Goal: Information Seeking & Learning: Learn about a topic

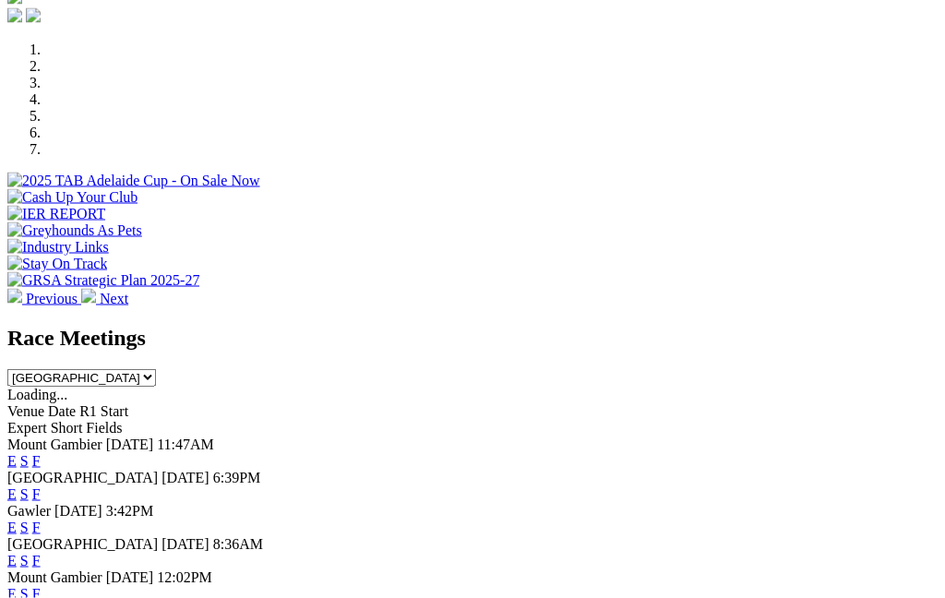
scroll to position [542, 0]
click at [41, 485] on link "F" at bounding box center [36, 493] width 8 height 16
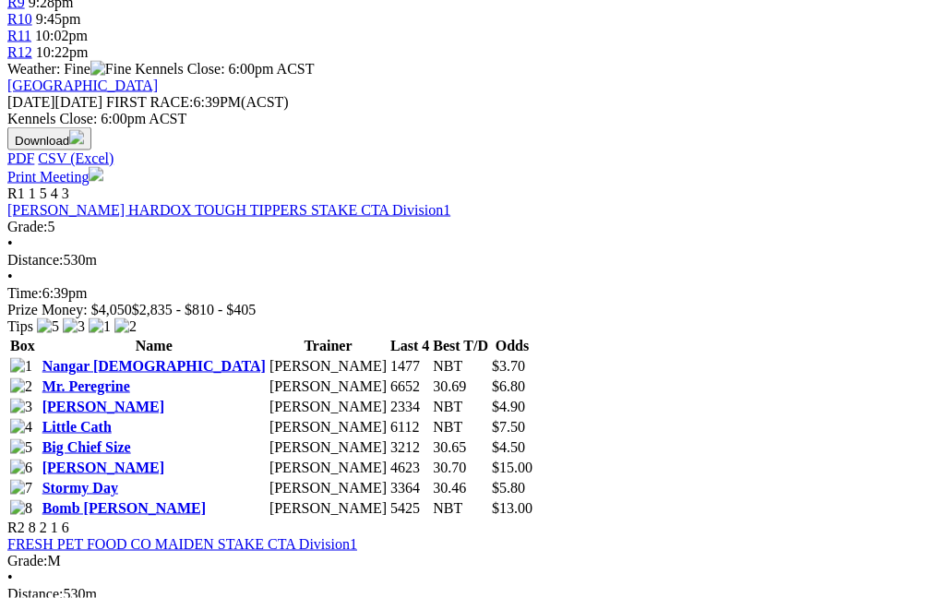
scroll to position [781, 0]
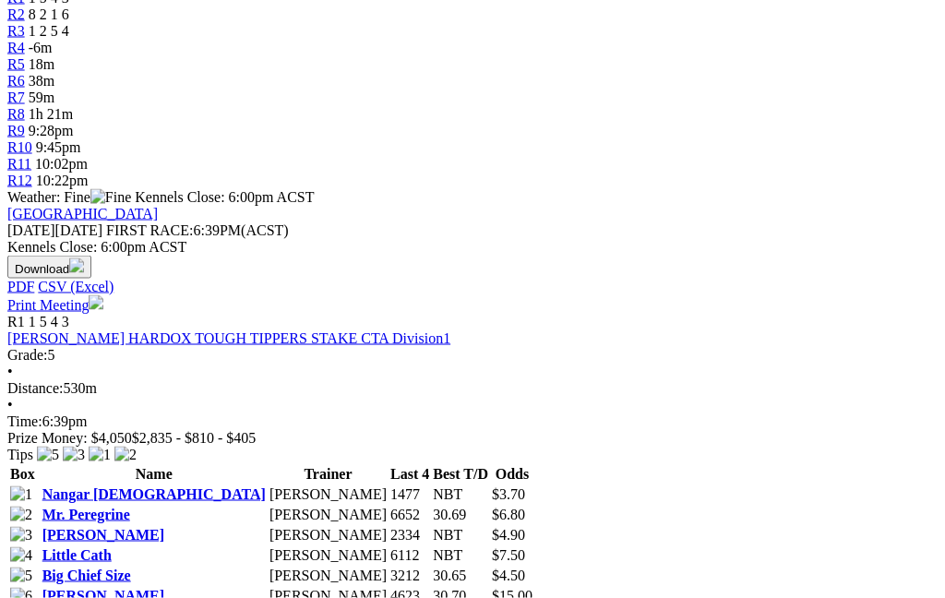
scroll to position [677, 0]
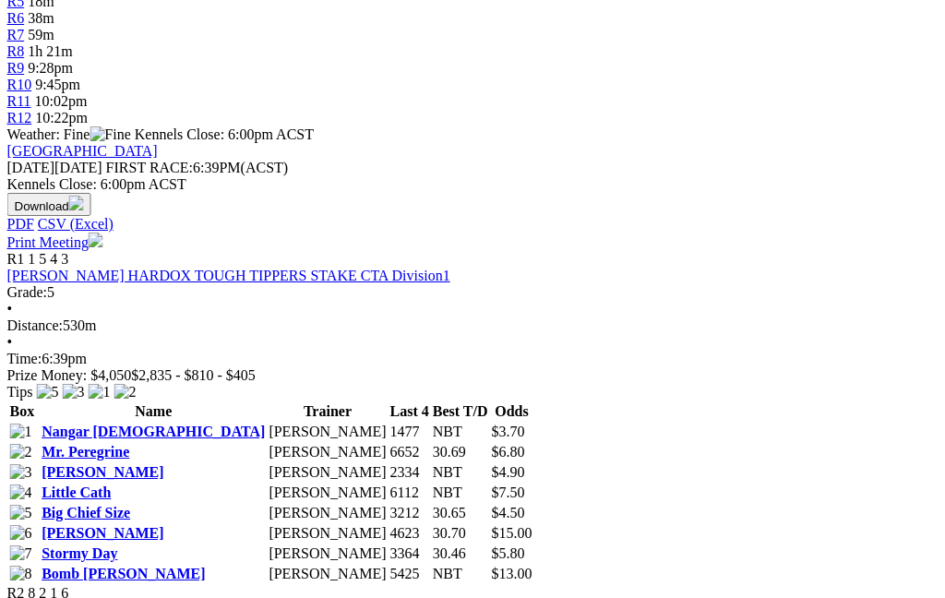
scroll to position [728, 9]
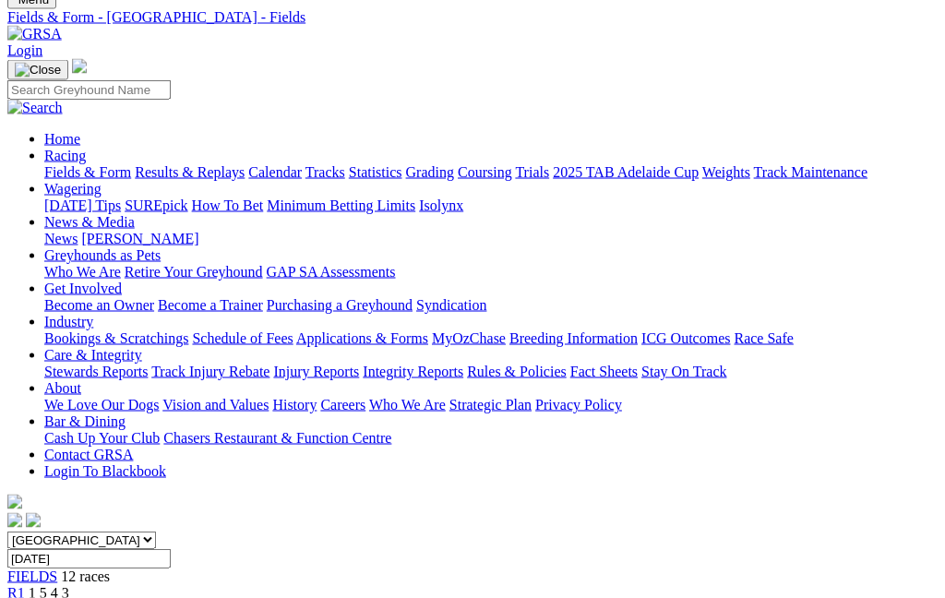
scroll to position [0, 9]
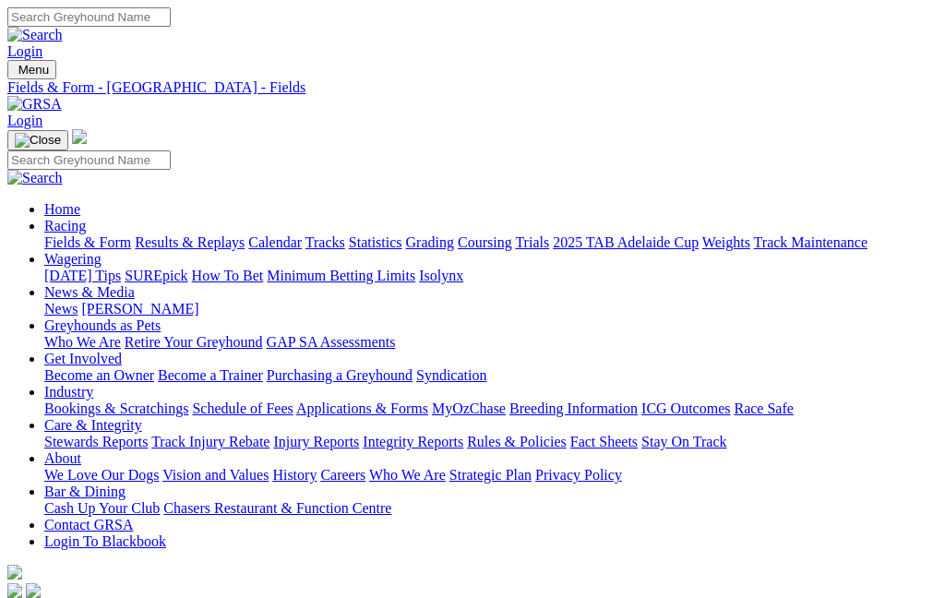
click at [223, 234] on link "Results & Replays" at bounding box center [190, 242] width 110 height 16
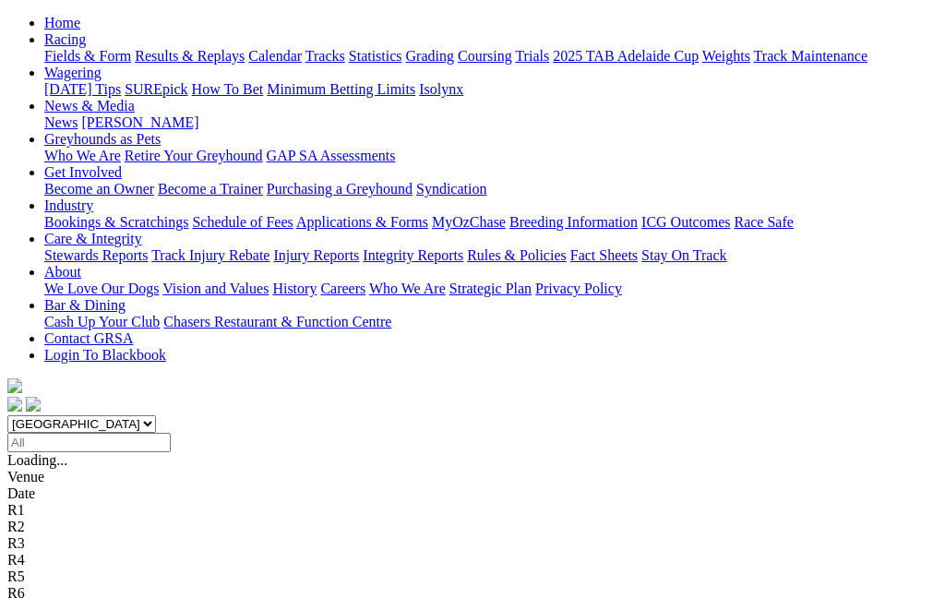
scroll to position [189, 0]
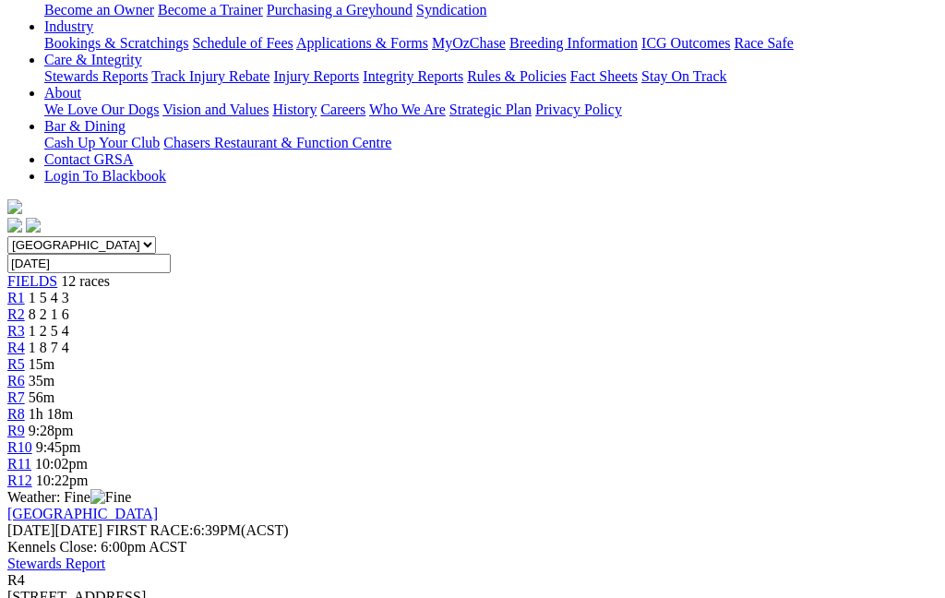
scroll to position [328, 0]
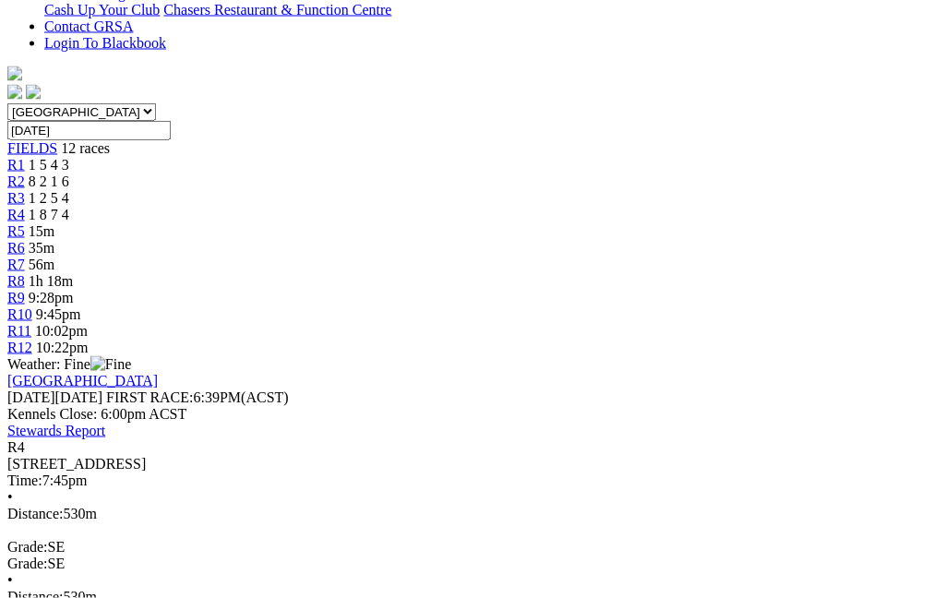
scroll to position [503, 0]
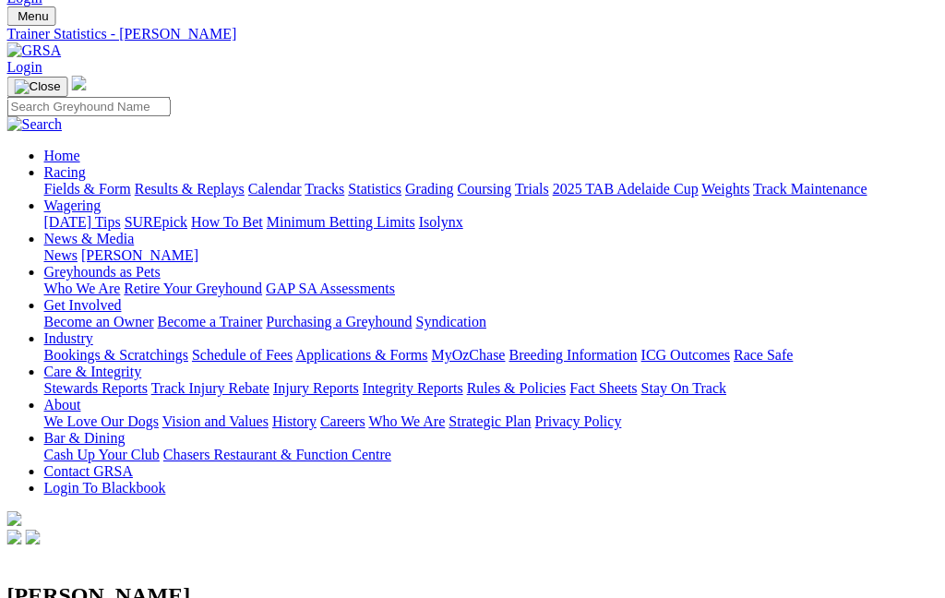
scroll to position [51, 0]
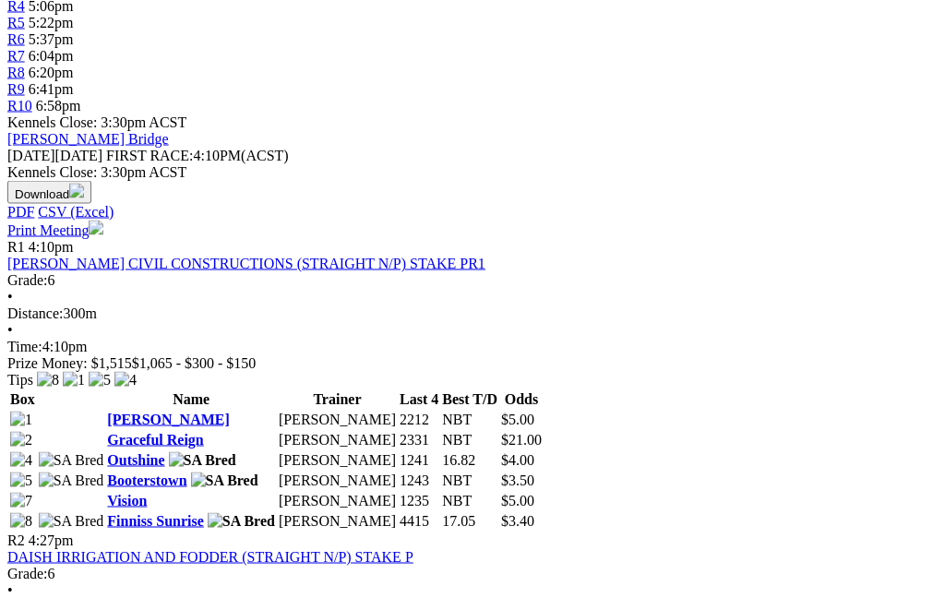
scroll to position [781, 0]
